Goal: Task Accomplishment & Management: Complete application form

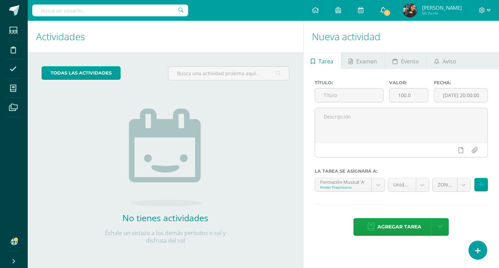
click at [391, 14] on span "1" at bounding box center [387, 13] width 8 height 8
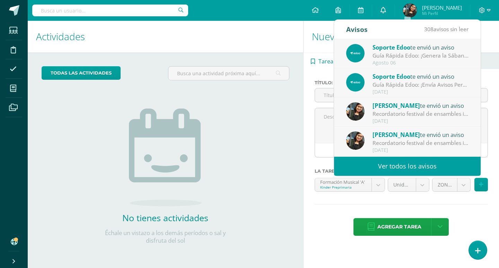
click at [394, 14] on link "0" at bounding box center [383, 10] width 22 height 21
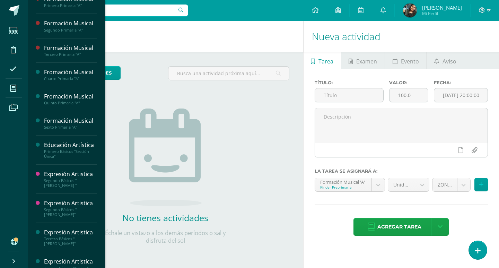
scroll to position [92, 0]
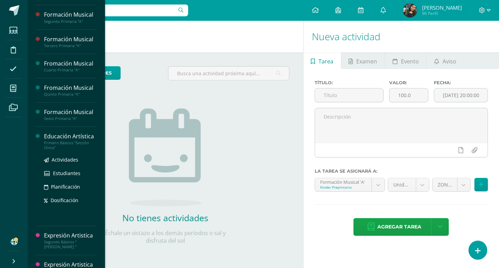
click at [69, 150] on div "Primero Básicos "Sección Única"" at bounding box center [70, 145] width 53 height 10
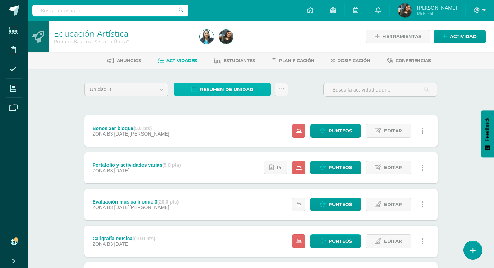
click at [228, 88] on span "Resumen de unidad" at bounding box center [226, 89] width 53 height 13
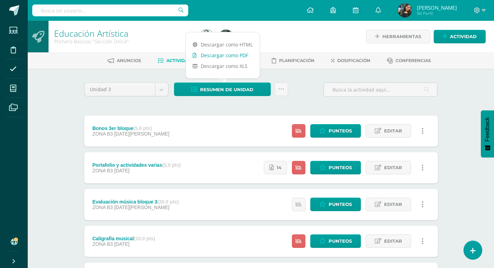
click at [238, 54] on link "Descargar como PDF" at bounding box center [223, 55] width 74 height 11
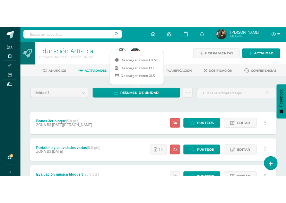
scroll to position [35, 0]
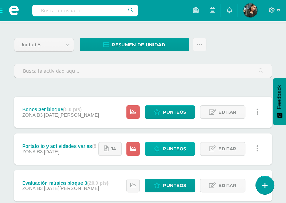
scroll to position [104, 0]
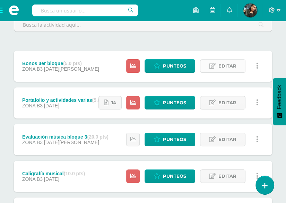
click at [234, 65] on span "Editar" at bounding box center [227, 66] width 18 height 13
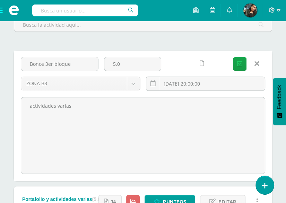
click at [260, 64] on link at bounding box center [257, 63] width 18 height 13
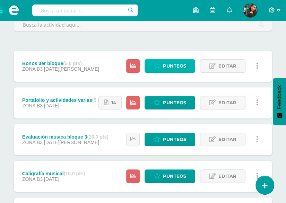
click at [177, 65] on span "Punteos" at bounding box center [174, 66] width 23 height 13
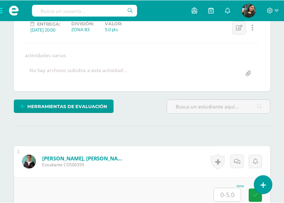
scroll to position [112, 0]
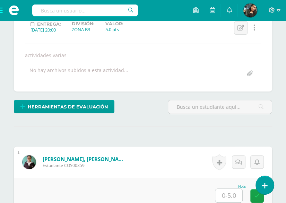
click at [160, 50] on div "Bonos 3er bloque Bonos 3er bloque Portafolio y actividades varias Evaluación mú…" at bounding box center [143, 37] width 236 height 88
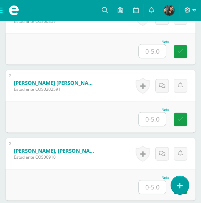
scroll to position [217, 0]
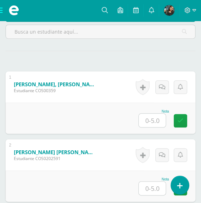
click at [152, 118] on input "text" at bounding box center [152, 121] width 27 height 14
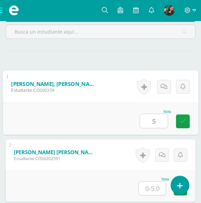
type input "5"
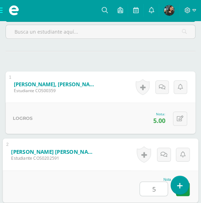
type input "5"
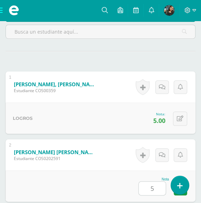
scroll to position [371, 0]
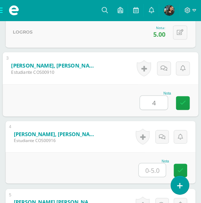
type input "4"
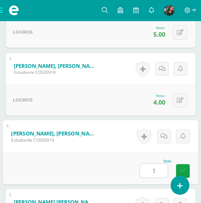
type input "1"
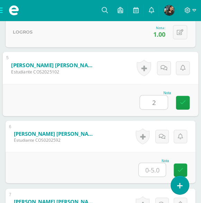
type input "2"
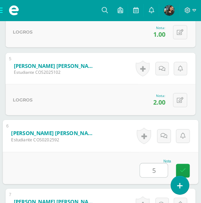
type input "5"
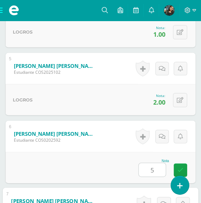
scroll to position [643, 0]
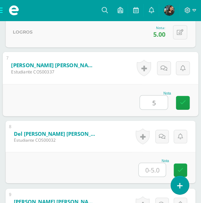
type input "5"
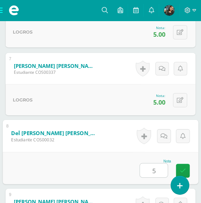
type input "5"
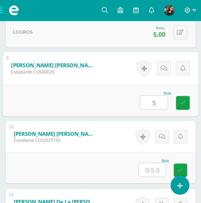
type input "5"
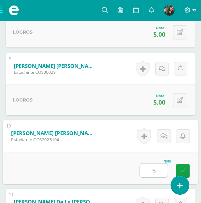
type input "5"
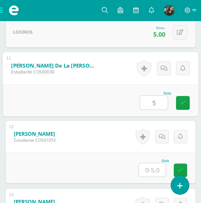
type input "5"
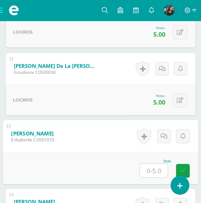
click at [153, 169] on input "text" at bounding box center [154, 170] width 28 height 14
type input "5"
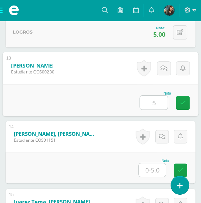
type input "5"
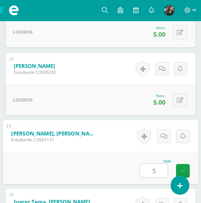
type input "5"
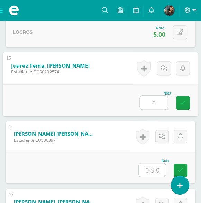
type input "5"
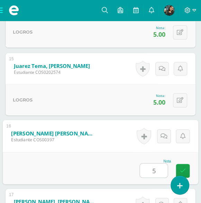
type input "5"
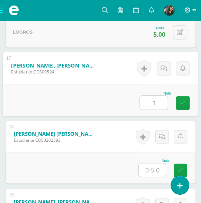
type input "1"
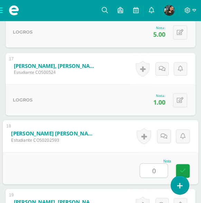
type input "0"
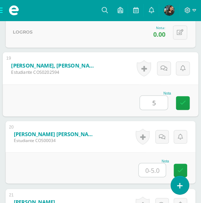
type input "5"
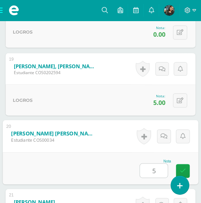
type input "5"
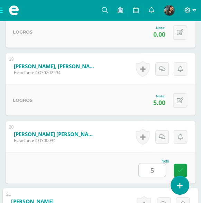
scroll to position [1593, 0]
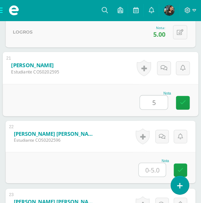
type input "5"
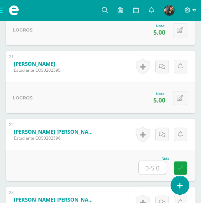
scroll to position [1628, 0]
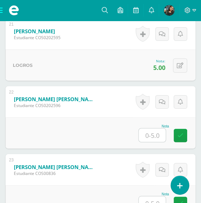
click at [152, 135] on input "text" at bounding box center [152, 135] width 27 height 14
click at [154, 135] on input "text" at bounding box center [152, 135] width 27 height 14
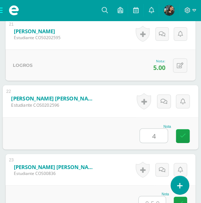
type input "4"
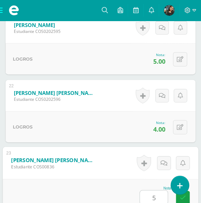
type input "5"
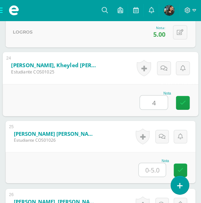
type input "4"
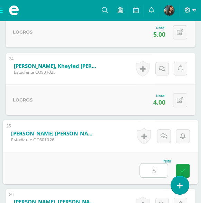
type input "5"
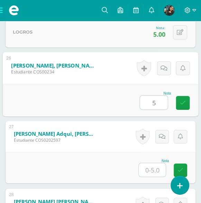
type input "5"
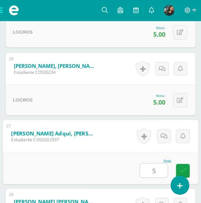
type input "5"
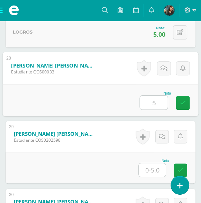
type input "5"
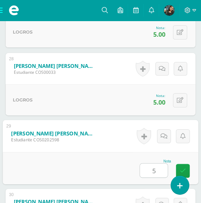
type input "5"
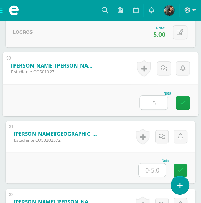
type input "5"
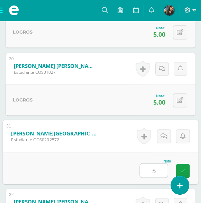
type input "5"
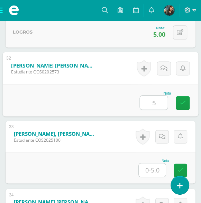
type input "5"
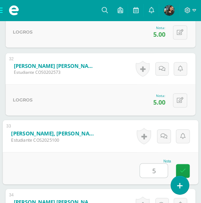
type input "5"
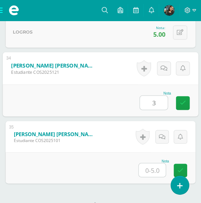
type input "3"
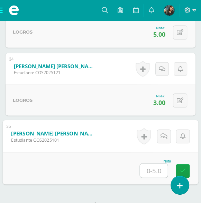
type input "5"
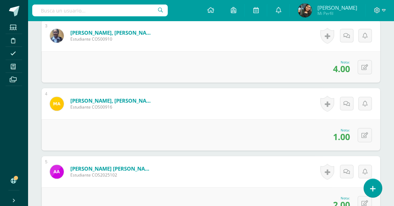
scroll to position [121, 0]
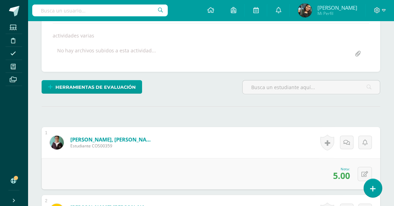
click at [136, 62] on div "Bonos 3er bloque Bonos 3er bloque Portafolio y actividades varias Evaluación mú…" at bounding box center [211, 17] width 338 height 110
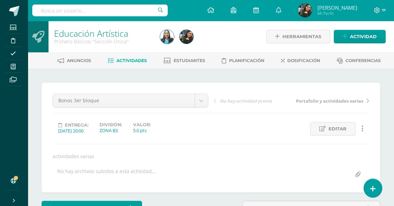
click at [118, 62] on span "Actividades" at bounding box center [131, 60] width 30 height 5
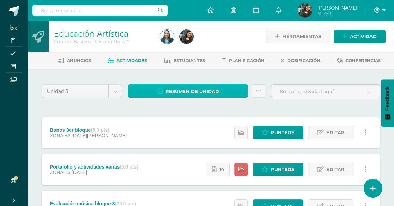
click at [183, 90] on span "Resumen de unidad" at bounding box center [192, 91] width 53 height 13
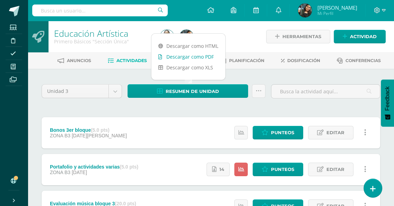
click at [197, 56] on link "Descargar como PDF" at bounding box center [188, 56] width 74 height 11
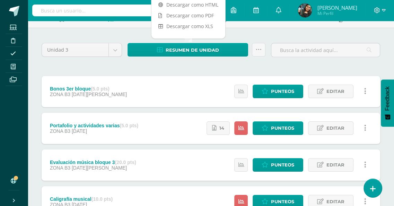
scroll to position [69, 0]
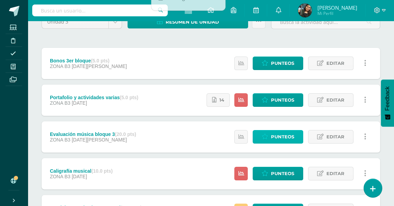
click at [292, 134] on span "Punteos" at bounding box center [282, 136] width 23 height 13
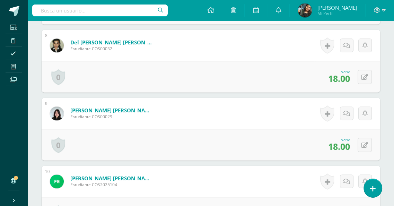
scroll to position [762, 0]
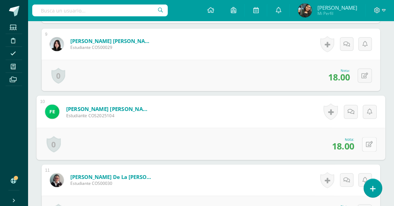
click at [362, 141] on button at bounding box center [369, 143] width 15 height 15
type input "17"
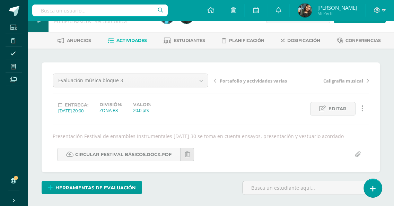
scroll to position [0, 0]
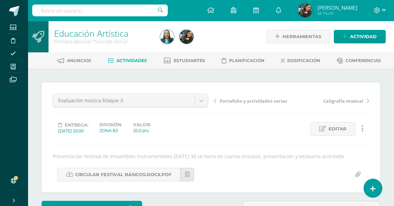
click at [118, 59] on span "Actividades" at bounding box center [131, 60] width 30 height 5
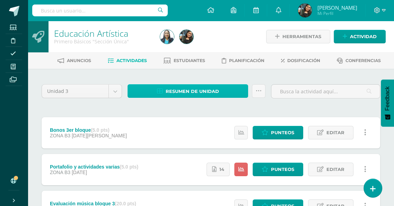
click at [205, 94] on span "Resumen de unidad" at bounding box center [192, 91] width 53 height 13
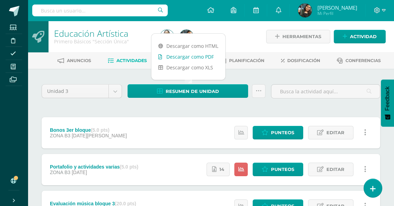
click at [204, 56] on link "Descargar como PDF" at bounding box center [188, 56] width 74 height 11
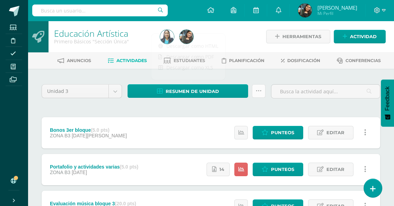
click at [257, 91] on icon at bounding box center [259, 91] width 6 height 6
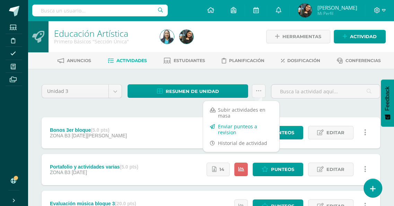
click at [234, 128] on link "Enviar punteos a revision" at bounding box center [241, 129] width 76 height 17
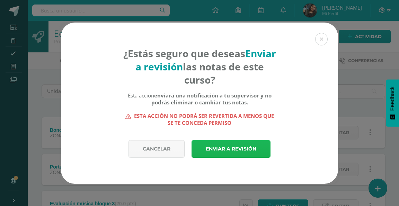
click at [233, 149] on link "Enviar a revisión" at bounding box center [231, 149] width 79 height 18
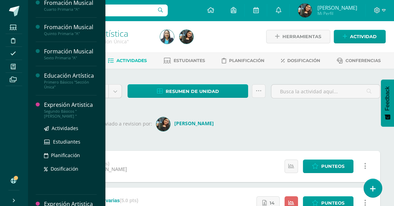
scroll to position [222, 0]
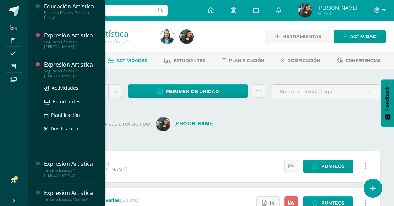
click at [54, 69] on div "Expresión Artistica" at bounding box center [70, 65] width 53 height 8
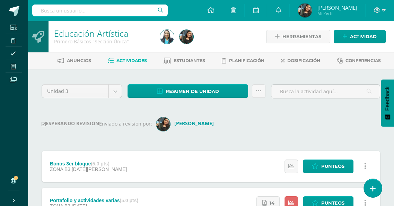
scroll to position [152, 0]
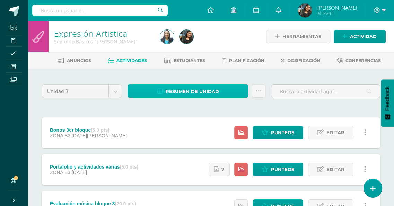
click at [186, 90] on span "Resumen de unidad" at bounding box center [192, 91] width 53 height 13
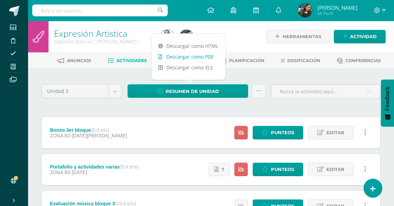
click at [197, 54] on link "Descargar como PDF" at bounding box center [188, 56] width 74 height 11
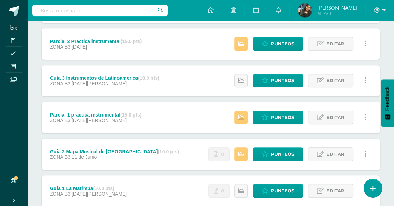
scroll to position [277, 0]
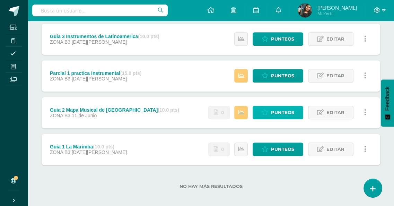
click at [291, 111] on span "Punteos" at bounding box center [282, 112] width 23 height 13
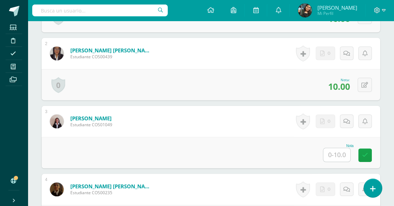
scroll to position [280, 0]
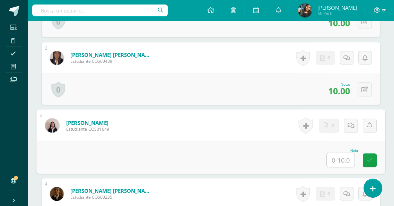
click at [336, 158] on input "text" at bounding box center [341, 160] width 28 height 14
type input "0"
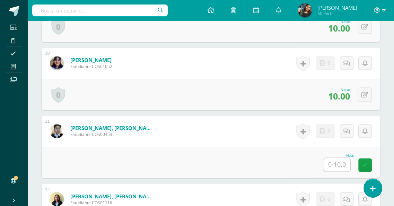
scroll to position [868, 0]
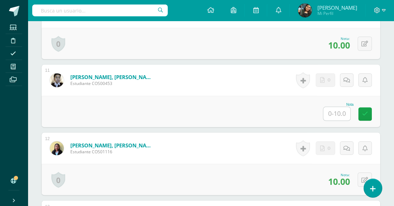
click at [346, 110] on input "text" at bounding box center [336, 114] width 27 height 14
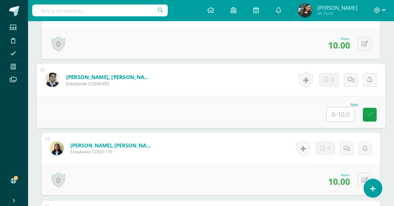
type input "0"
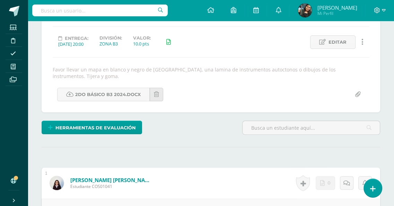
scroll to position [0, 0]
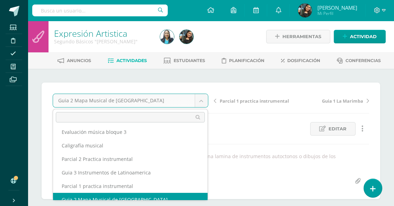
scroll to position [50, 0]
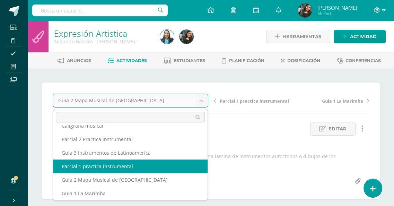
select select "/dashboard/teacher/grade-activity/120823/"
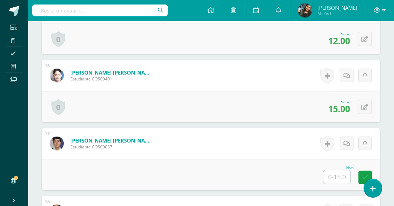
scroll to position [1294, 0]
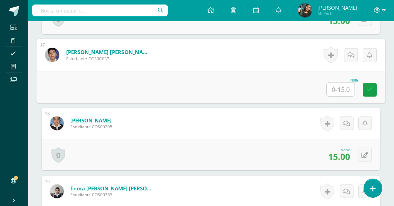
click at [331, 86] on input "text" at bounding box center [341, 89] width 28 height 14
type input "10"
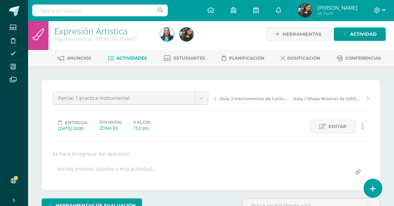
scroll to position [0, 0]
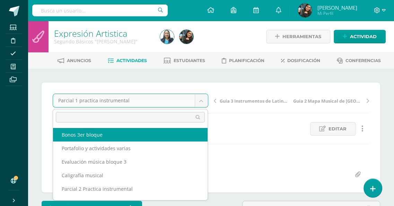
select select "/dashboard/teacher/grade-activity/122159/"
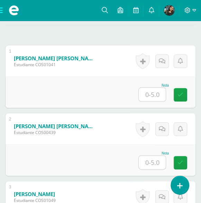
scroll to position [243, 0]
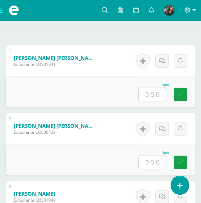
click at [156, 92] on input "text" at bounding box center [152, 94] width 27 height 14
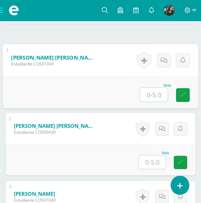
scroll to position [244, 0]
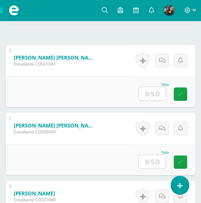
click at [158, 93] on input "text" at bounding box center [152, 94] width 27 height 14
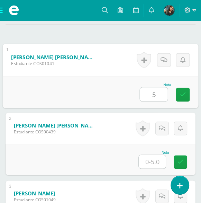
type input "5"
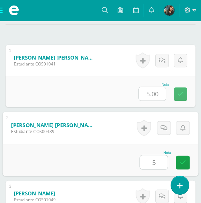
type input "5"
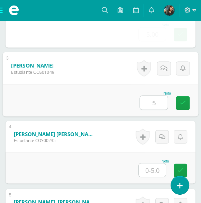
type input "5"
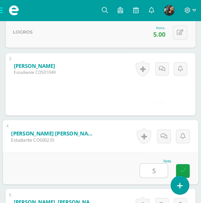
type input "5"
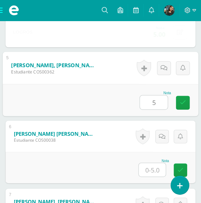
type input "5"
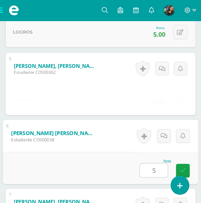
type input "5"
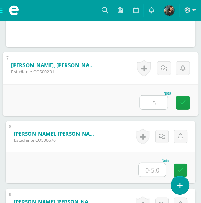
type input "5"
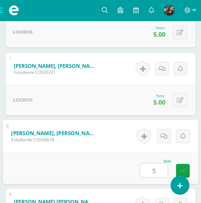
type input "5"
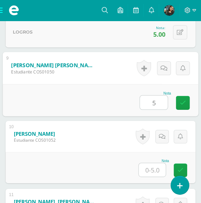
type input "5"
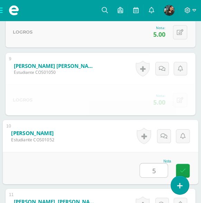
type input "5"
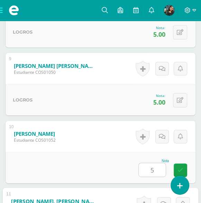
scroll to position [914, 0]
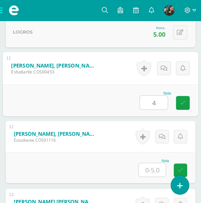
type input "4"
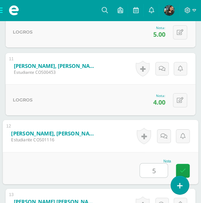
type input "5"
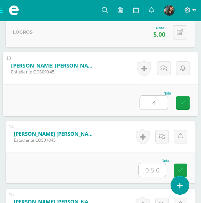
type input "4"
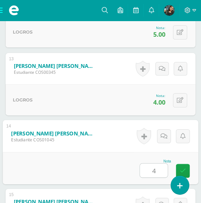
type input "4"
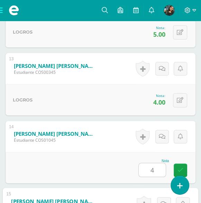
scroll to position [1186, 0]
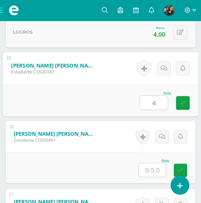
type input "4"
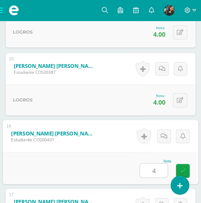
type input "4"
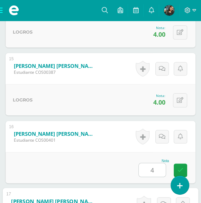
scroll to position [1322, 0]
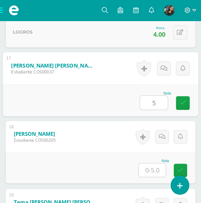
type input "5"
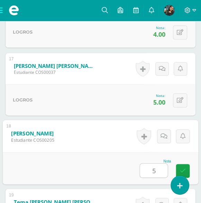
type input "5"
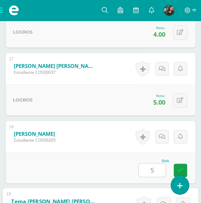
scroll to position [1457, 0]
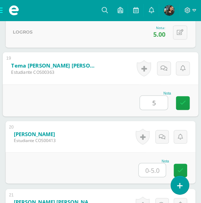
type input "5"
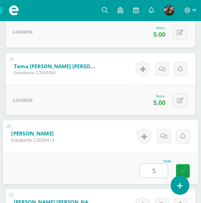
type input "5"
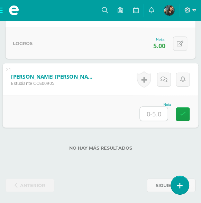
type input "4"
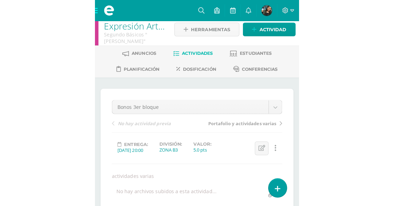
scroll to position [0, 0]
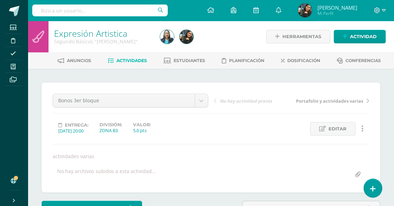
click at [132, 61] on span "Actividades" at bounding box center [131, 60] width 30 height 5
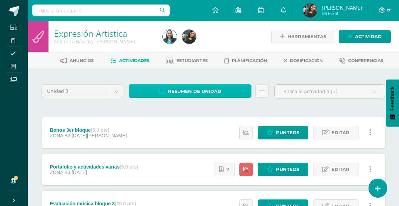
click at [203, 92] on span "Resumen de unidad" at bounding box center [194, 91] width 53 height 13
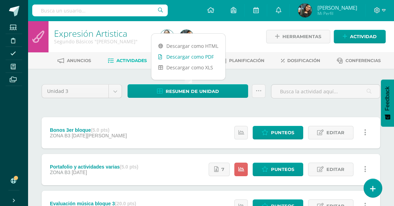
click at [203, 57] on link "Descargar como PDF" at bounding box center [188, 56] width 74 height 11
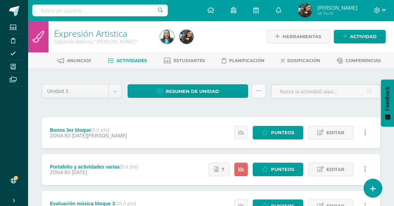
click at [259, 91] on icon at bounding box center [259, 91] width 6 height 6
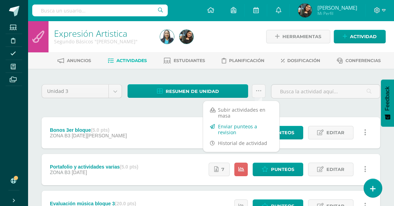
click at [238, 129] on link "Enviar punteos a revision" at bounding box center [241, 129] width 76 height 17
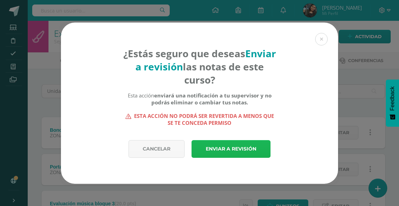
click at [252, 149] on link "Enviar a revisión" at bounding box center [231, 149] width 79 height 18
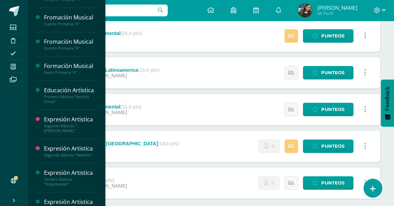
scroll to position [140, 0]
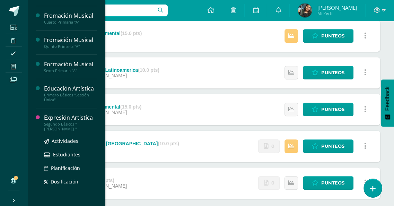
click at [53, 131] on div "Segundo Básicos "[PERSON_NAME] "" at bounding box center [70, 127] width 53 height 10
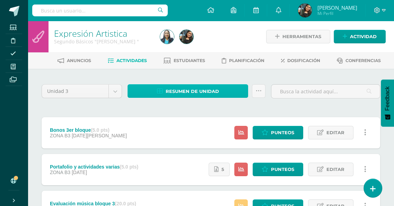
click at [206, 89] on span "Resumen de unidad" at bounding box center [192, 91] width 53 height 13
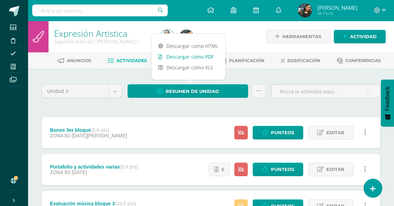
click at [197, 56] on link "Descargar como PDF" at bounding box center [188, 56] width 74 height 11
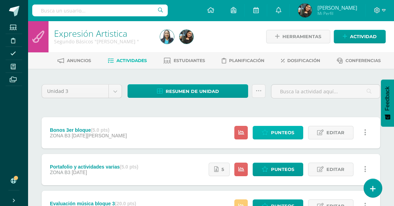
click at [293, 131] on span "Punteos" at bounding box center [282, 132] width 23 height 13
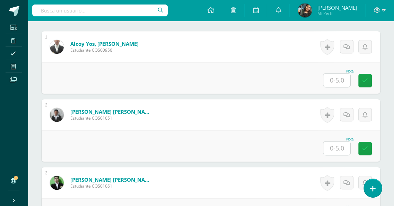
scroll to position [255, 0]
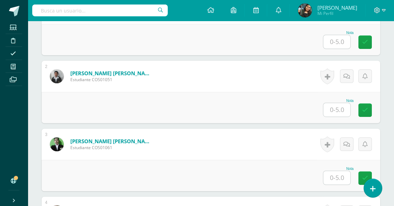
click at [286, 64] on form "[PERSON_NAME] [PERSON_NAME] Estudiante COS01051 Nota 0 [GEOGRAPHIC_DATA]" at bounding box center [211, 76] width 338 height 31
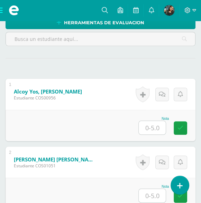
scroll to position [220, 0]
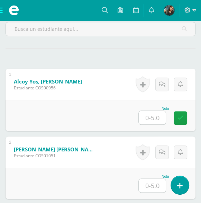
click at [154, 118] on input "text" at bounding box center [152, 118] width 27 height 14
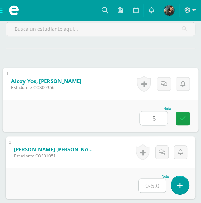
type input "5"
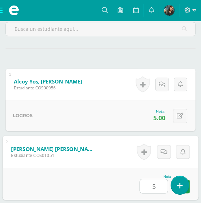
type input "5"
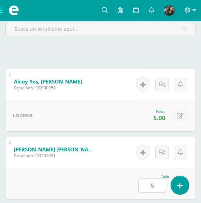
scroll to position [371, 0]
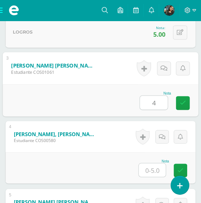
type input "4"
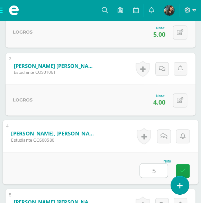
type input "5"
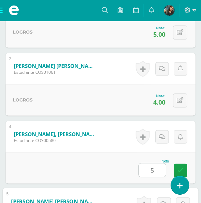
scroll to position [507, 0]
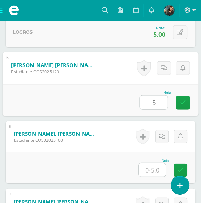
type input "5"
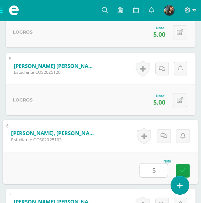
type input "5"
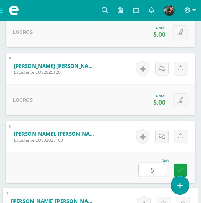
scroll to position [643, 0]
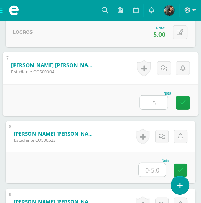
type input "5"
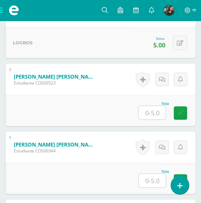
scroll to position [712, 0]
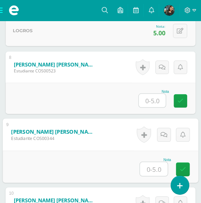
click at [154, 168] on input "text" at bounding box center [154, 169] width 28 height 14
type input "4"
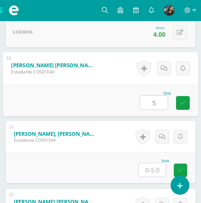
type input "5"
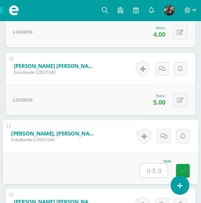
drag, startPoint x: 163, startPoint y: 165, endPoint x: 157, endPoint y: 176, distance: 13.2
click at [162, 166] on input "text" at bounding box center [154, 170] width 28 height 14
click at [157, 170] on input "text" at bounding box center [154, 170] width 28 height 14
type input "5"
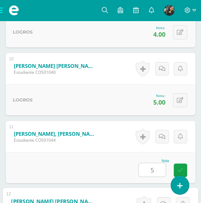
scroll to position [982, 0]
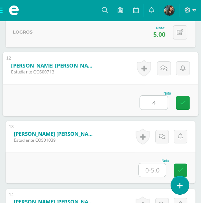
type input "4"
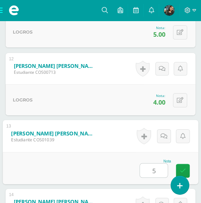
type input "5"
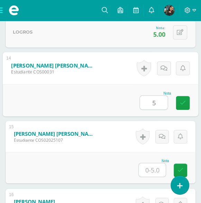
type input "5"
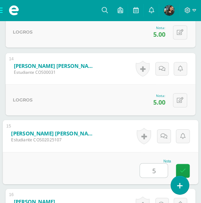
type input "5"
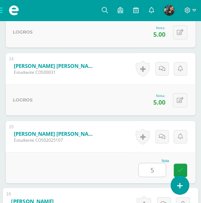
scroll to position [1254, 0]
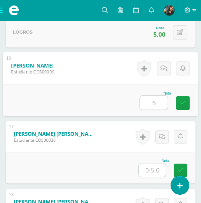
type input "5"
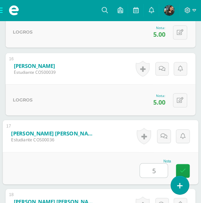
type input "5"
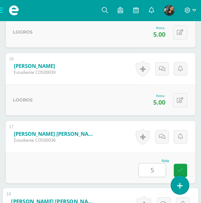
scroll to position [1390, 0]
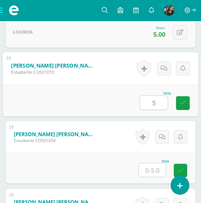
type input "5"
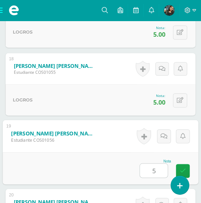
type input "5"
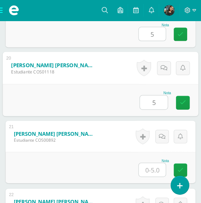
type input "5"
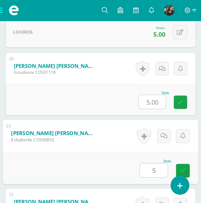
type input "5"
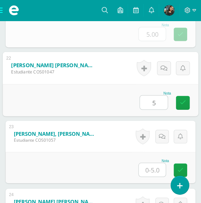
type input "5"
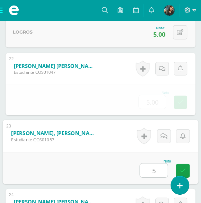
type input "5"
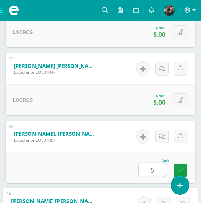
scroll to position [1785, 0]
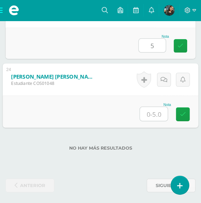
type input "5"
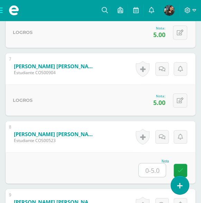
scroll to position [677, 0]
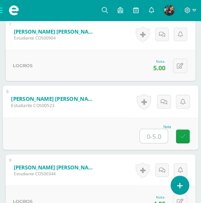
click at [150, 136] on input "text" at bounding box center [154, 136] width 28 height 14
type input "5"
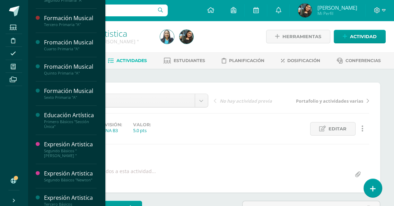
scroll to position [114, 0]
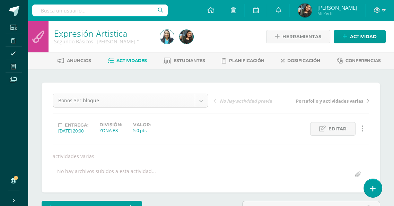
click at [127, 60] on span "Actividades" at bounding box center [131, 60] width 30 height 5
